Goal: Transaction & Acquisition: Purchase product/service

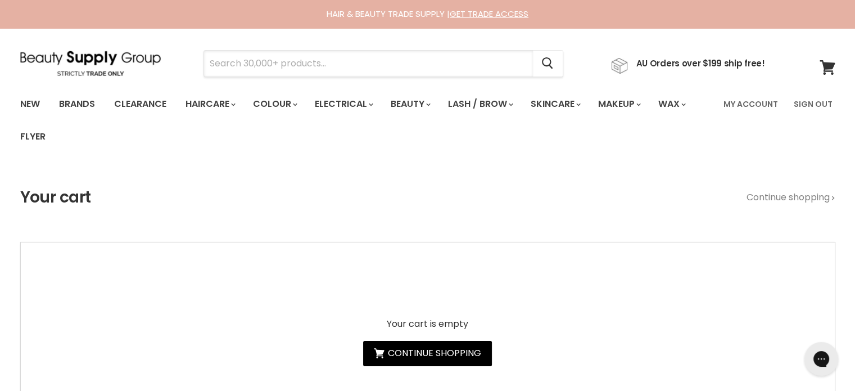
paste input "Paul Mitchell Instant Moisture Conditioner 1L"
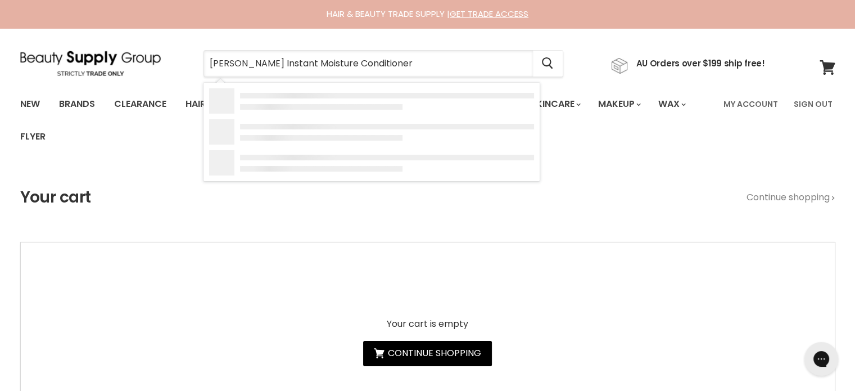
type input "[PERSON_NAME] Instant Moisture Conditioner"
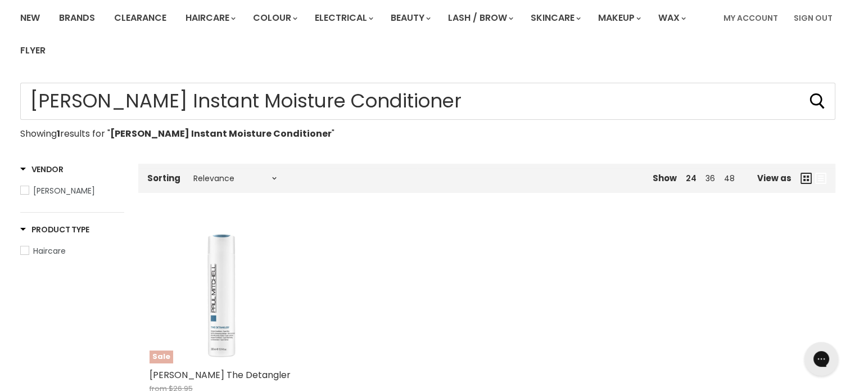
scroll to position [225, 0]
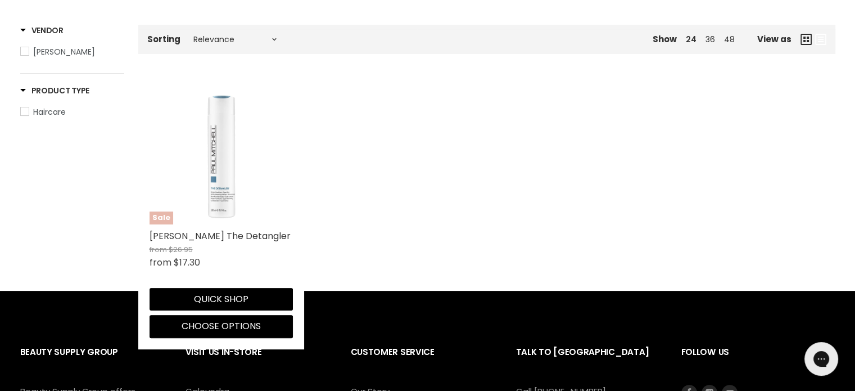
click at [229, 173] on img "Main content" at bounding box center [221, 152] width 143 height 143
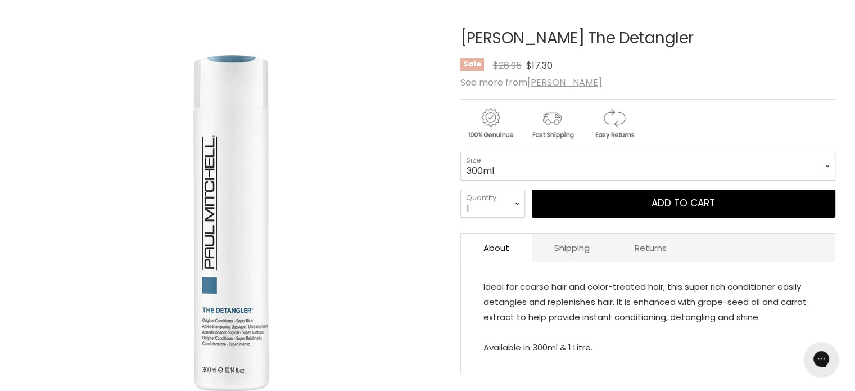
scroll to position [169, 0]
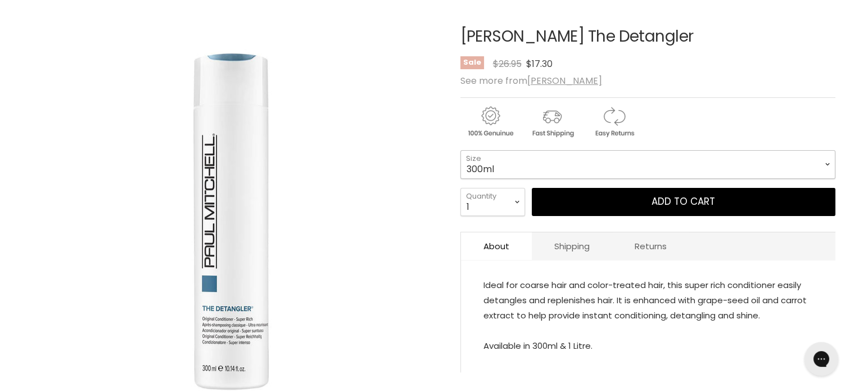
click at [535, 172] on select "300ml 1 Litre" at bounding box center [648, 164] width 375 height 28
click at [461, 150] on select "300ml 1 Litre" at bounding box center [648, 164] width 375 height 28
select select "1 Litre"
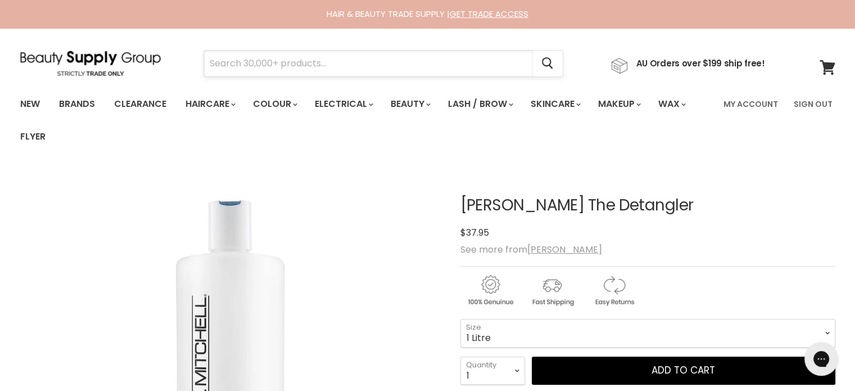
click at [290, 55] on input "Search" at bounding box center [368, 64] width 329 height 26
paste input "Paul Mitchell Instant Moisture Conditioner 1L"
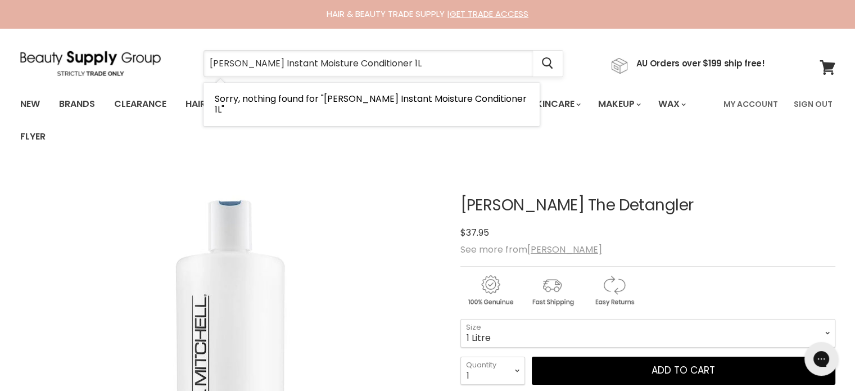
drag, startPoint x: 413, startPoint y: 64, endPoint x: 396, endPoint y: 71, distance: 18.9
click at [396, 71] on input "Paul Mitchell Instant Moisture Conditioner 1L" at bounding box center [368, 64] width 329 height 26
type input "[PERSON_NAME] Instant Moisture Conditioner"
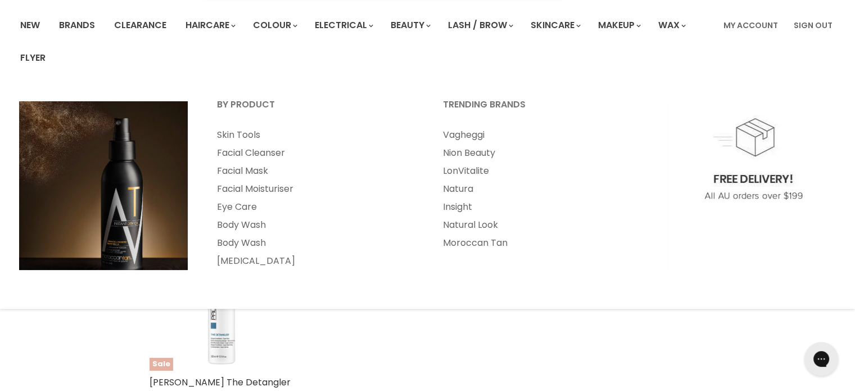
scroll to position [281, 0]
